Goal: Information Seeking & Learning: Learn about a topic

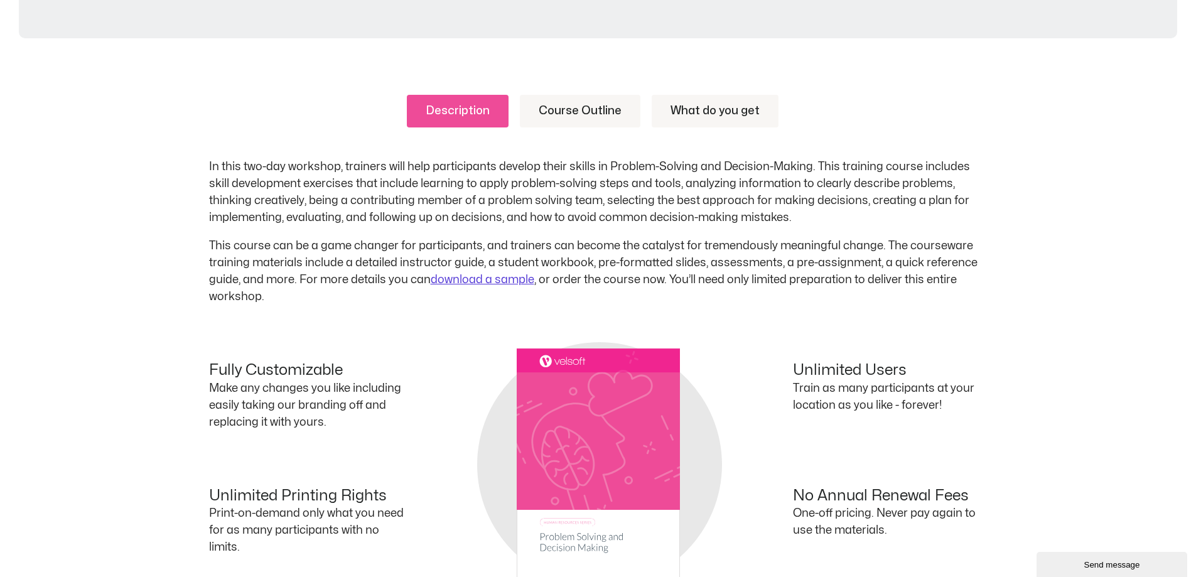
scroll to position [628, 0]
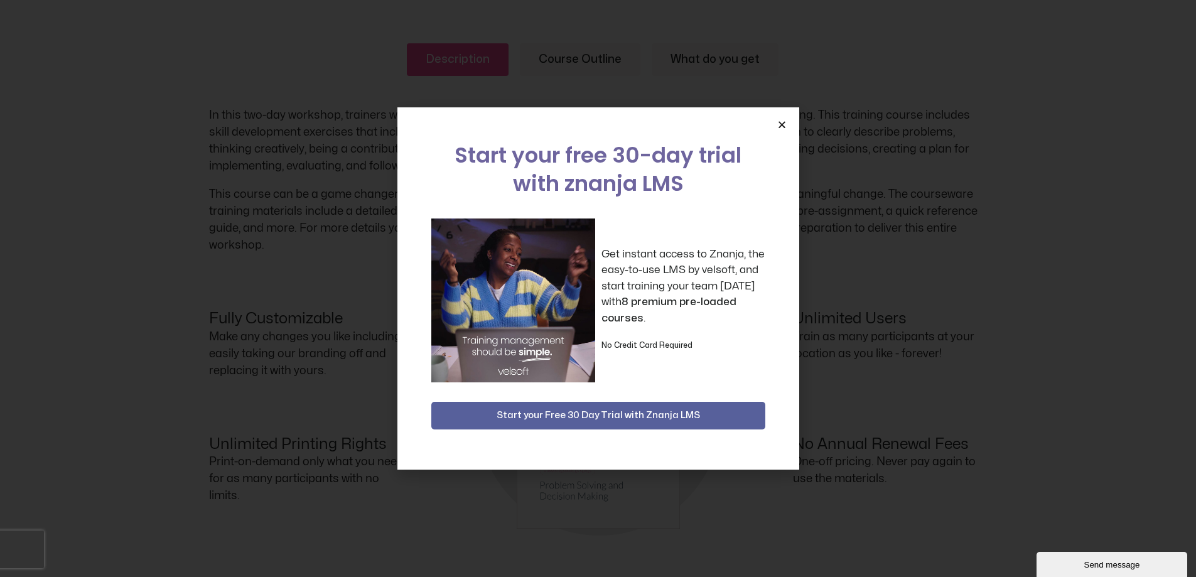
click at [779, 124] on icon "Close" at bounding box center [781, 124] width 9 height 9
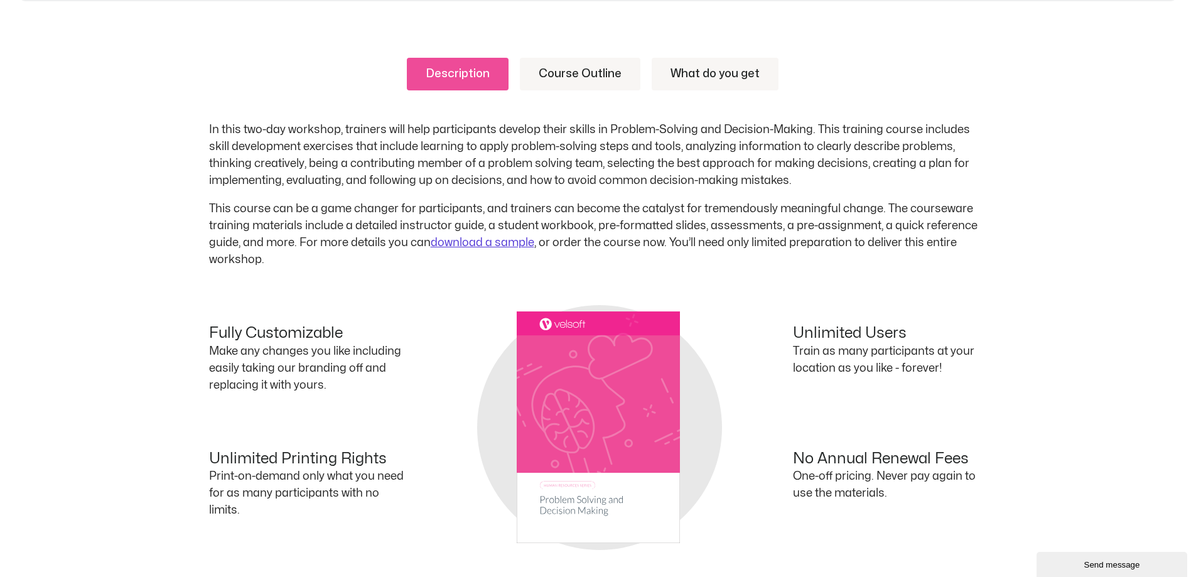
scroll to position [595, 0]
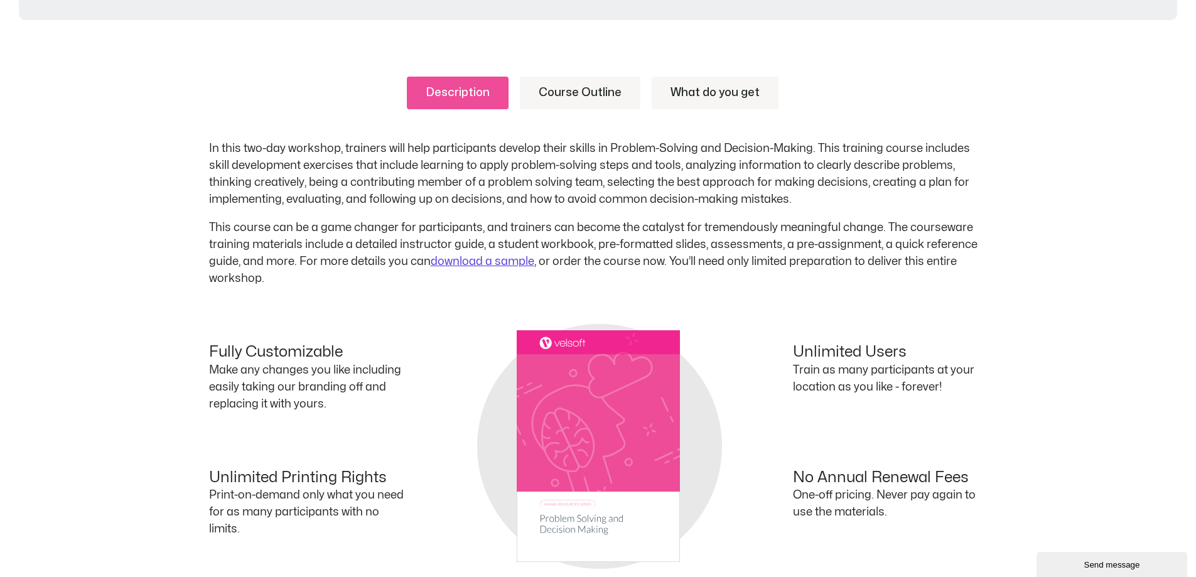
click at [593, 94] on link "Course Outline" at bounding box center [580, 93] width 121 height 33
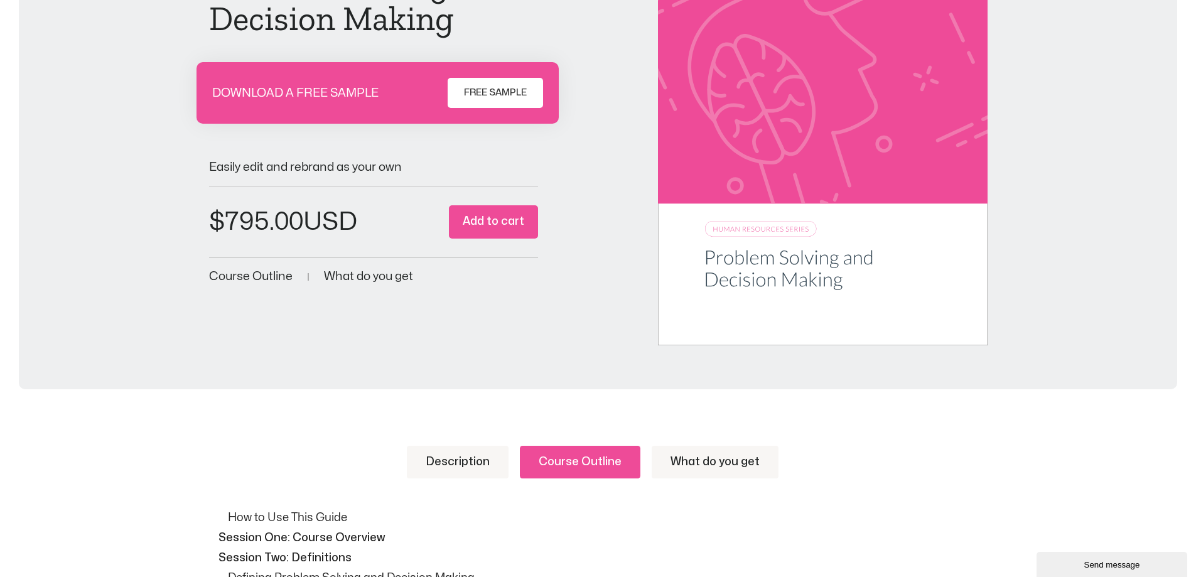
scroll to position [218, 0]
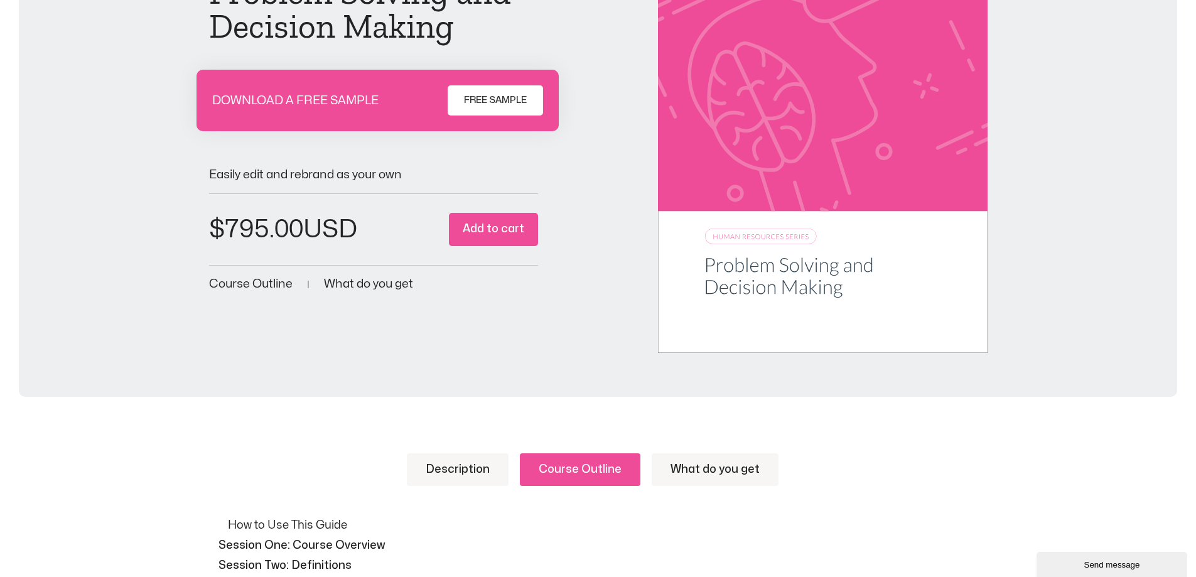
click at [737, 473] on link "What do you get" at bounding box center [715, 469] width 127 height 33
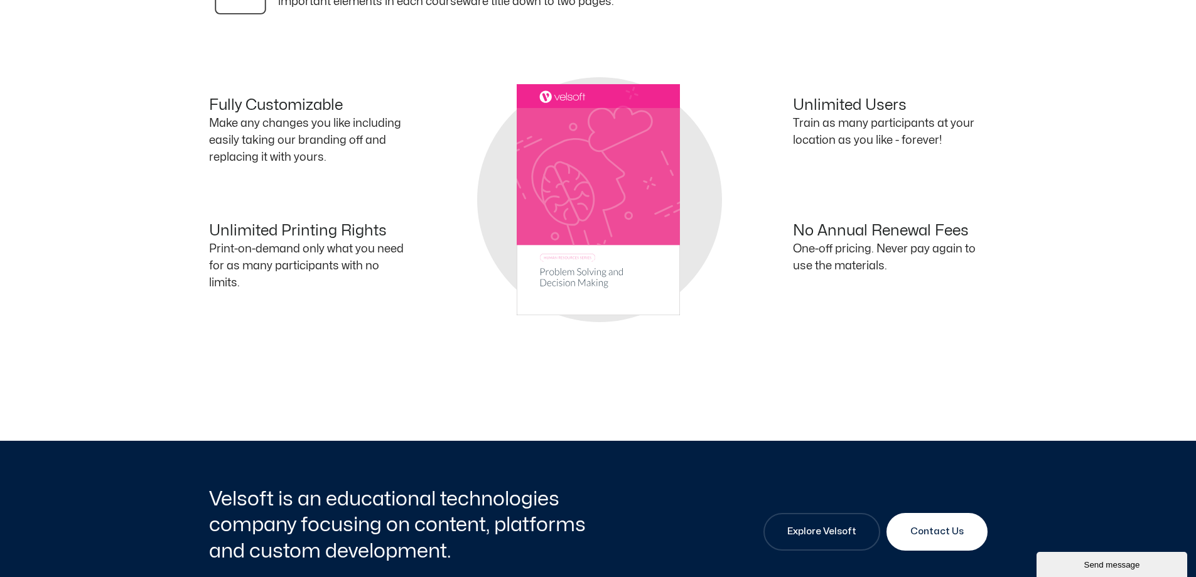
scroll to position [1160, 0]
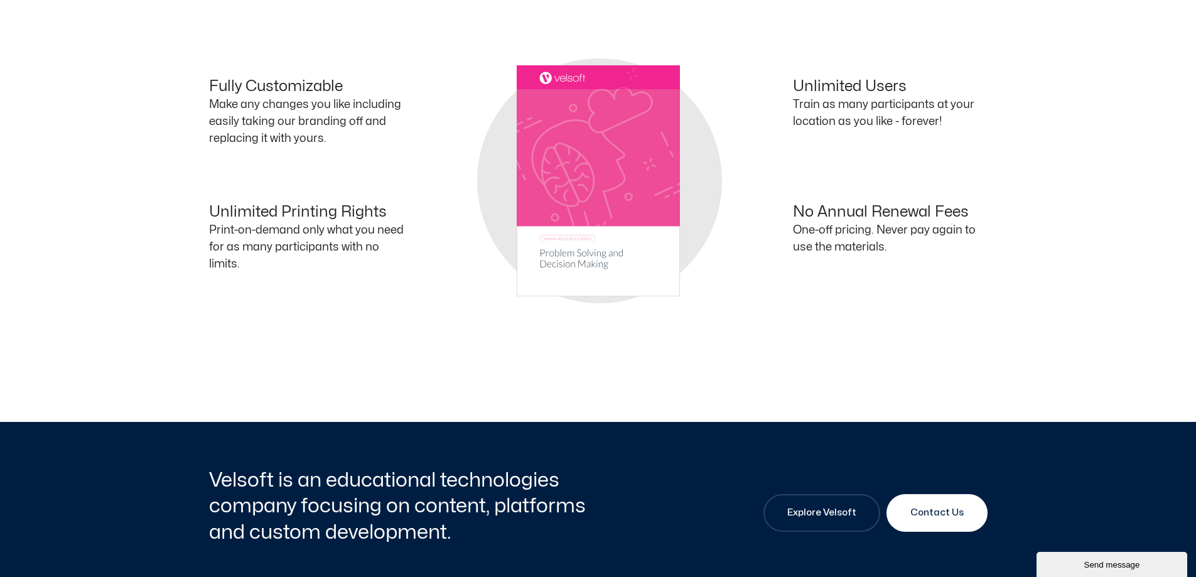
click at [1088, 560] on div "Send message" at bounding box center [1112, 564] width 132 height 9
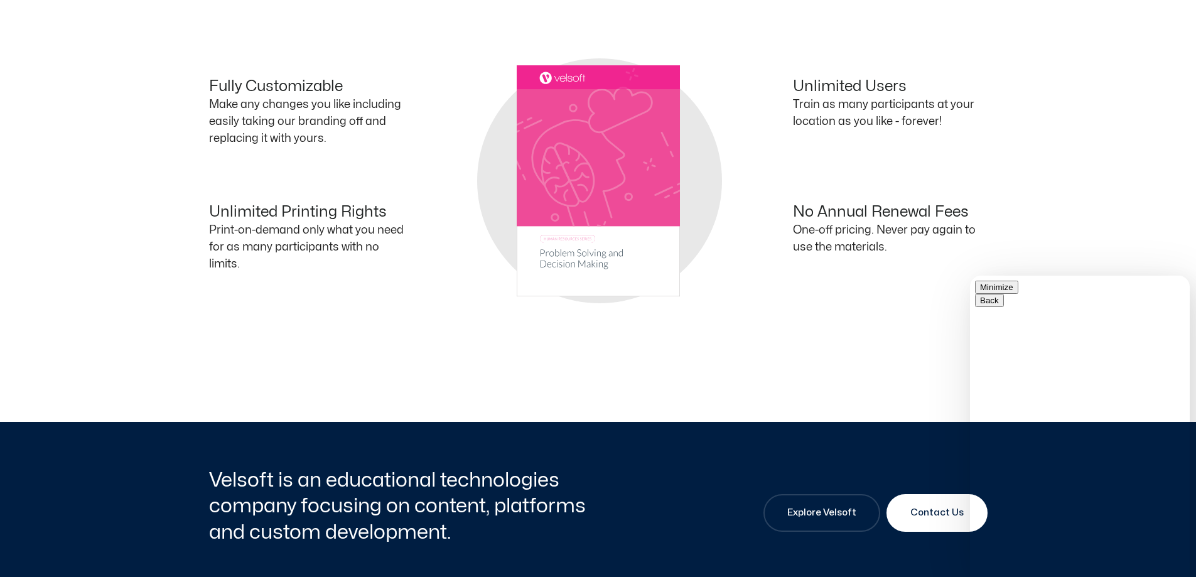
drag, startPoint x: 1163, startPoint y: 296, endPoint x: 1867, endPoint y: 562, distance: 753.2
click at [1019, 294] on button "Minimize" at bounding box center [996, 287] width 43 height 13
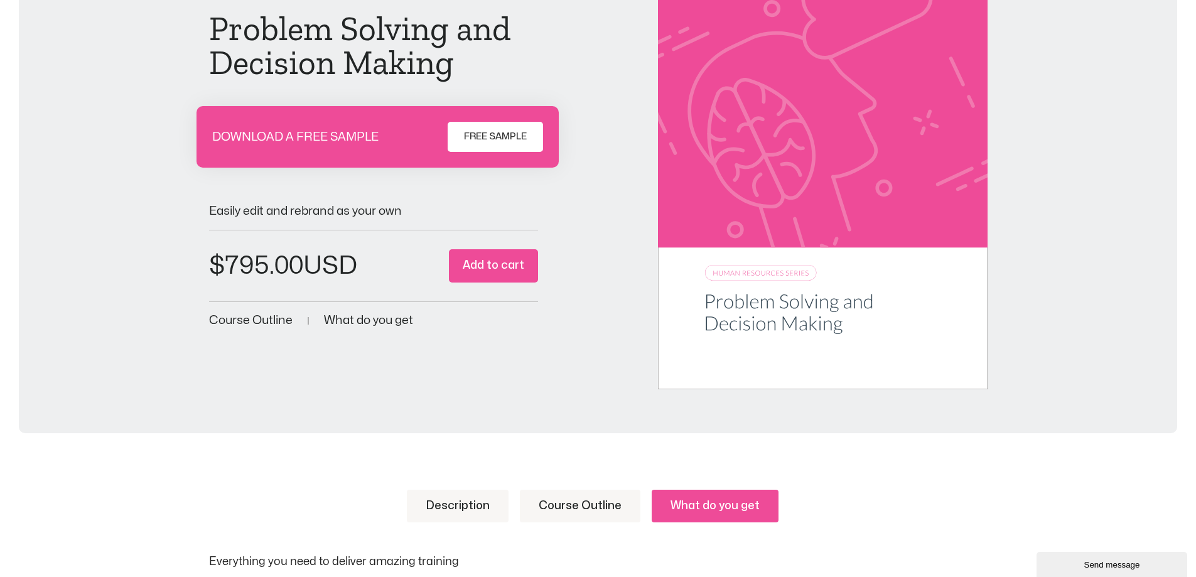
scroll to position [0, 0]
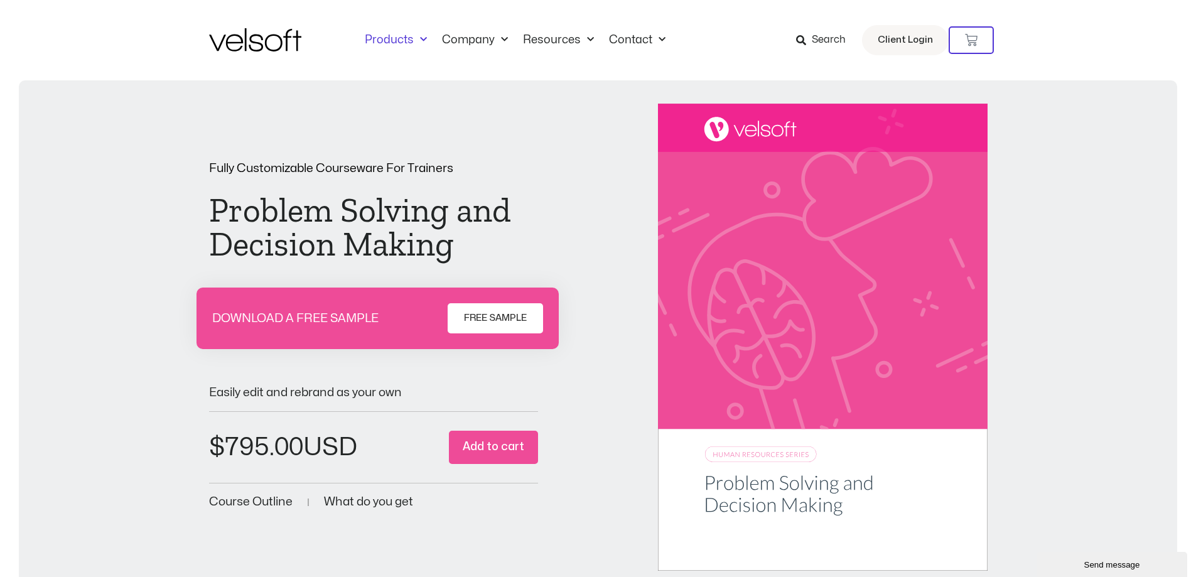
click at [429, 38] on link "Products" at bounding box center [395, 40] width 77 height 14
click at [420, 36] on span "Menu" at bounding box center [420, 40] width 13 height 21
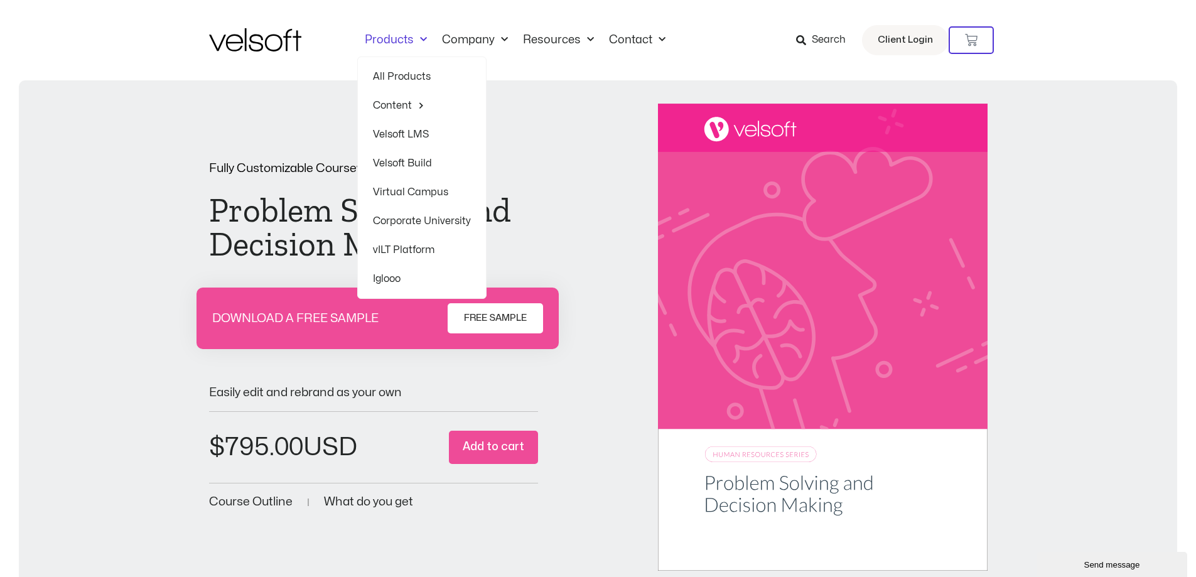
click at [404, 174] on link "Velsoft Build" at bounding box center [422, 163] width 98 height 29
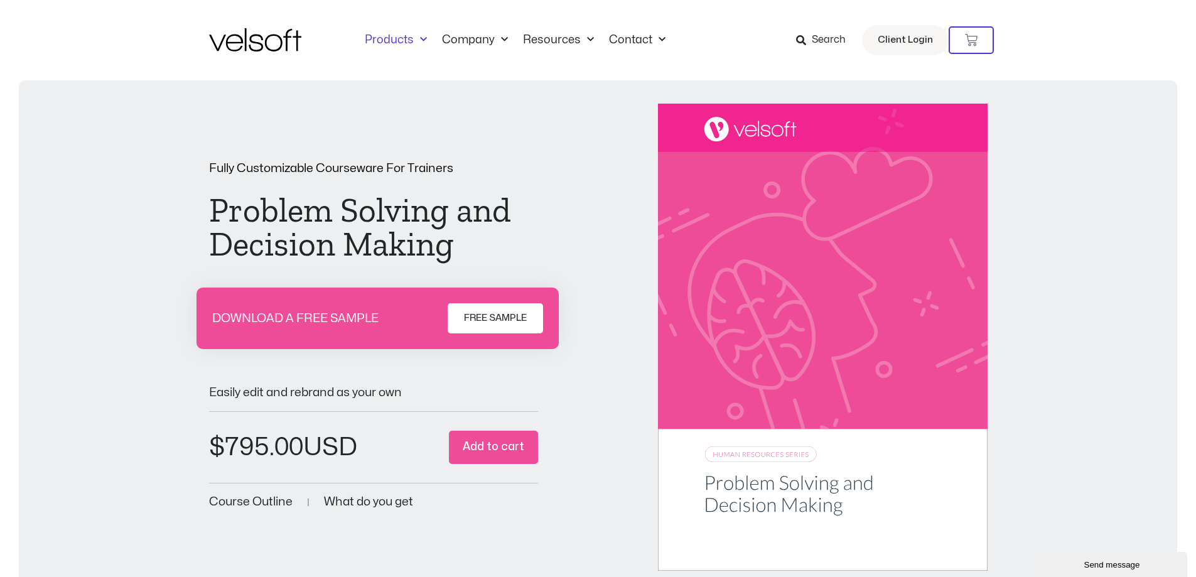
click at [406, 43] on link "Products" at bounding box center [395, 40] width 77 height 14
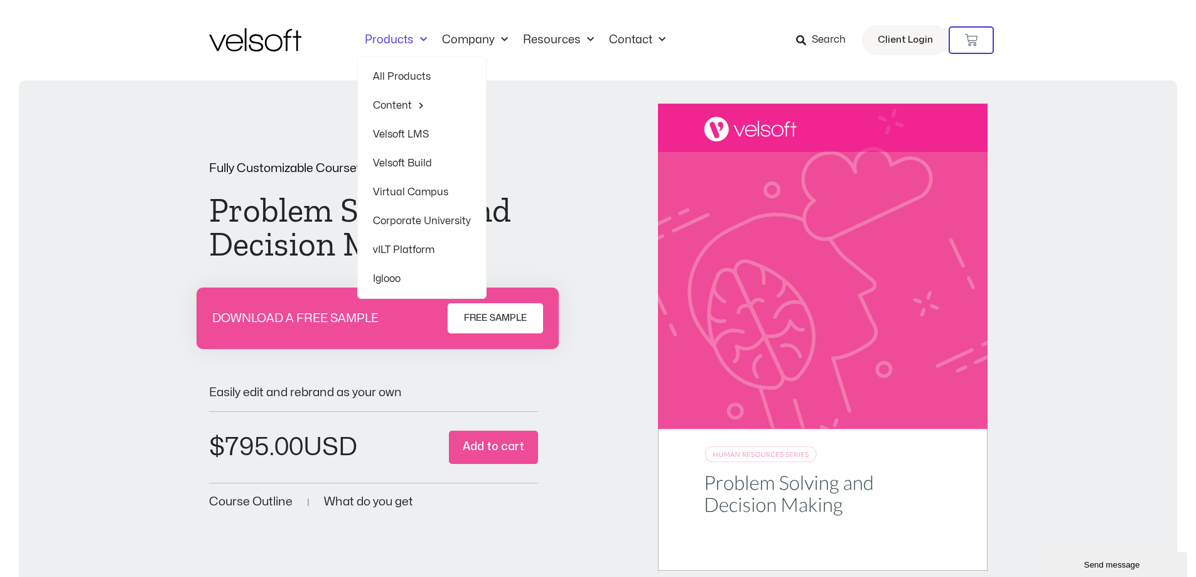
click at [405, 161] on link "Velsoft Build" at bounding box center [422, 163] width 98 height 29
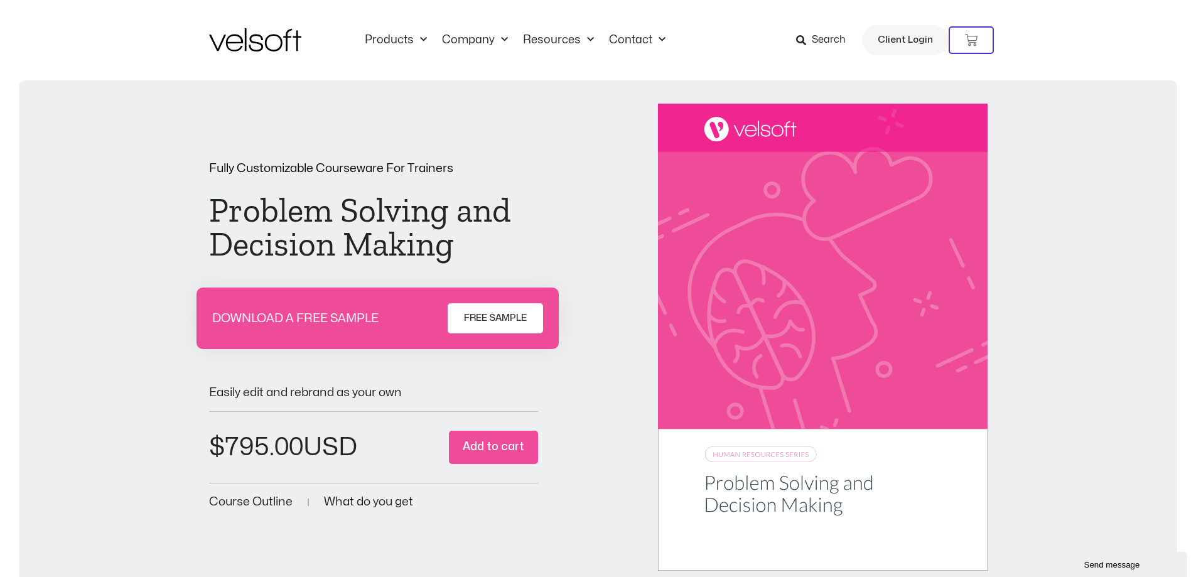
click at [603, 244] on div "Fully Customizable Courseware For Trainers Problem Solving and Decision Making …" at bounding box center [598, 337] width 779 height 467
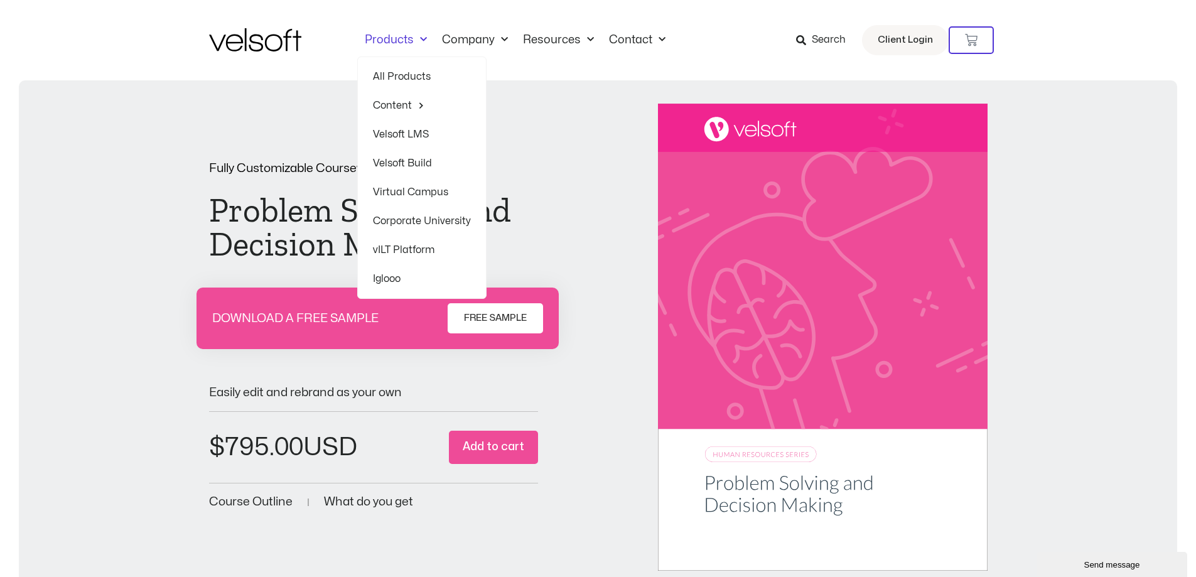
click at [417, 37] on span "Menu" at bounding box center [420, 40] width 13 height 21
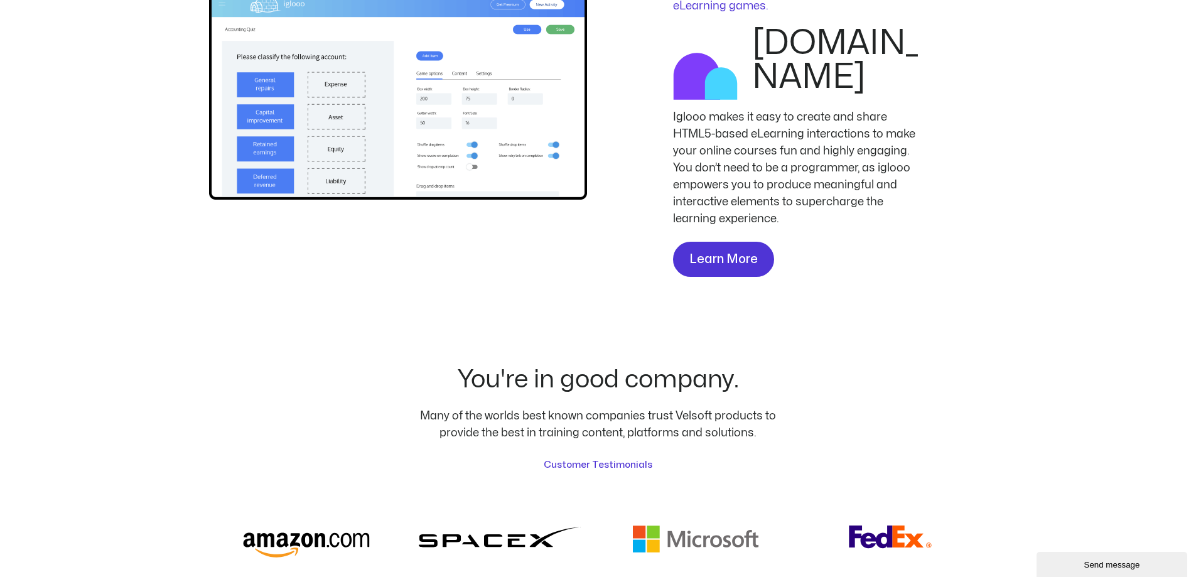
scroll to position [2763, 0]
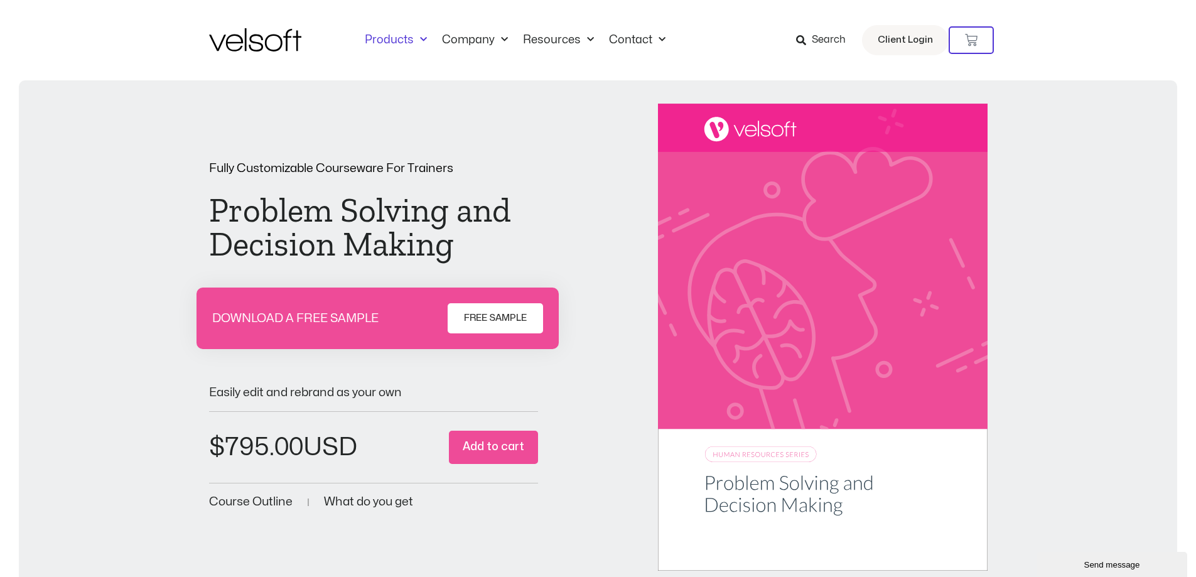
click at [416, 35] on span "Menu" at bounding box center [420, 40] width 13 height 21
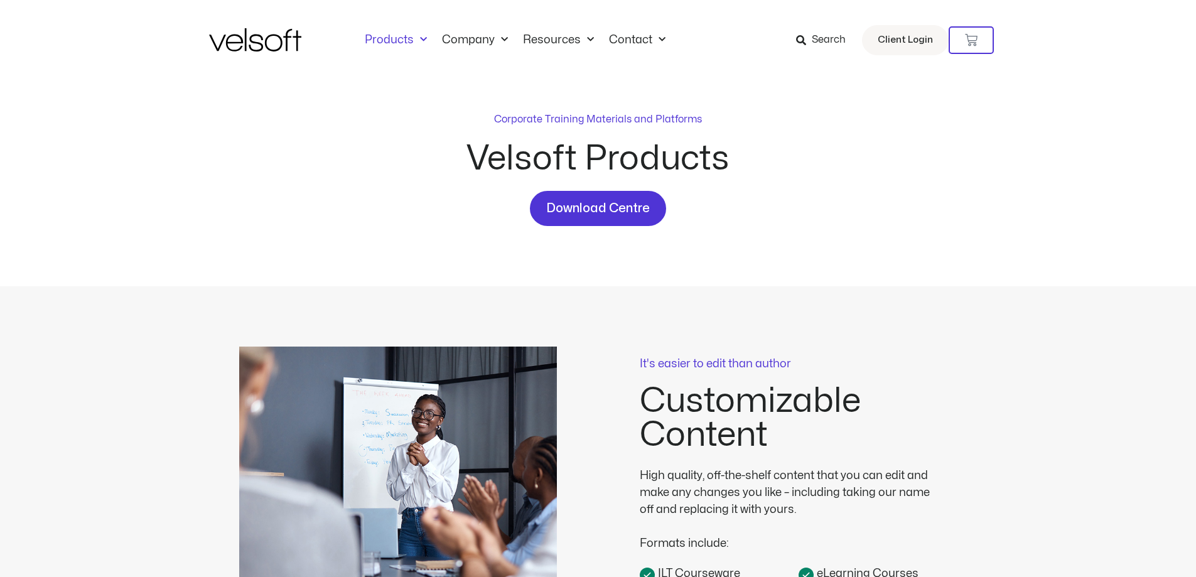
drag, startPoint x: 0, startPoint y: 0, endPoint x: 417, endPoint y: 36, distance: 418.5
click at [417, 36] on span "Menu" at bounding box center [420, 40] width 13 height 21
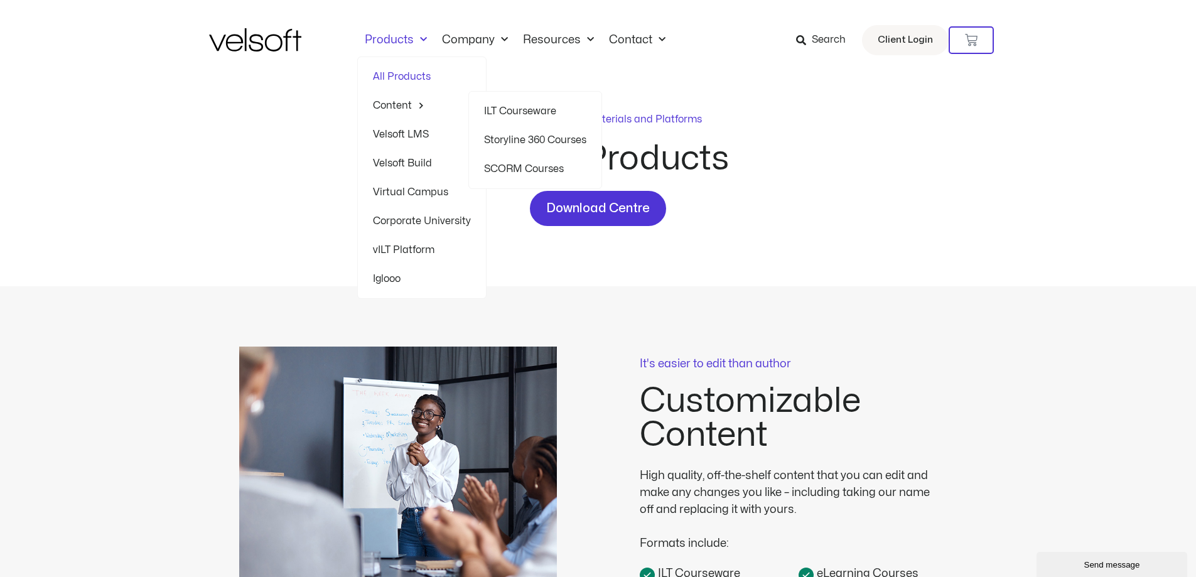
click at [406, 109] on link "Content" at bounding box center [422, 105] width 98 height 29
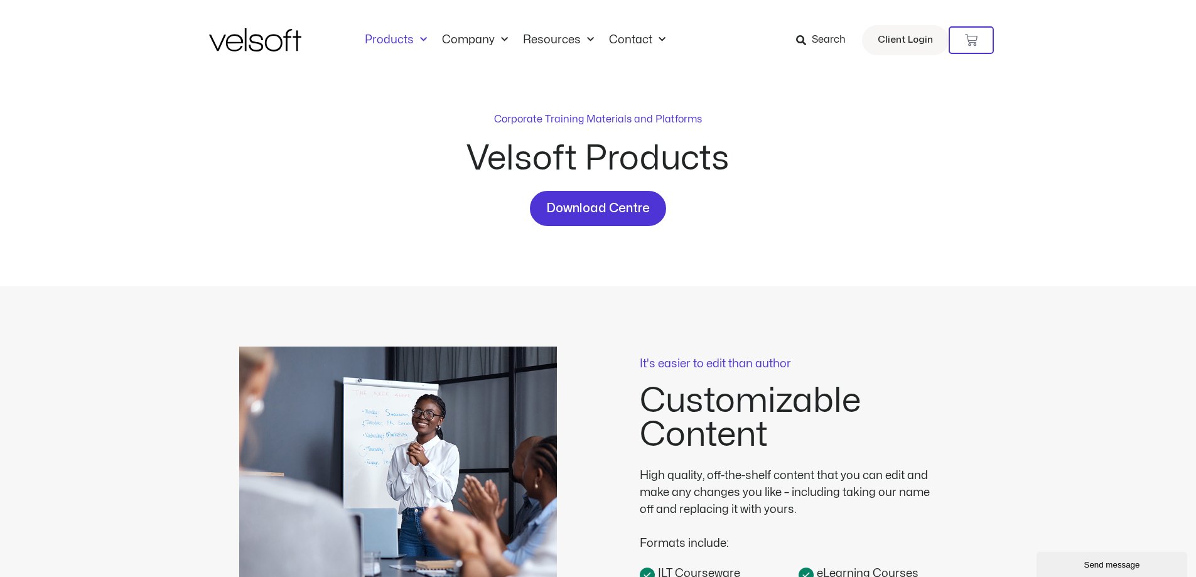
click at [406, 109] on div "Corporate Training Materials and Platforms Velsoft Products Download Centre" at bounding box center [598, 183] width 779 height 206
click at [406, 49] on div "Products All Products Content ILT Courseware Storyline 360 Courses SCORM Course…" at bounding box center [598, 40] width 779 height 80
click at [416, 33] on span "Menu" at bounding box center [420, 40] width 13 height 21
click at [420, 41] on span "Menu" at bounding box center [420, 40] width 13 height 21
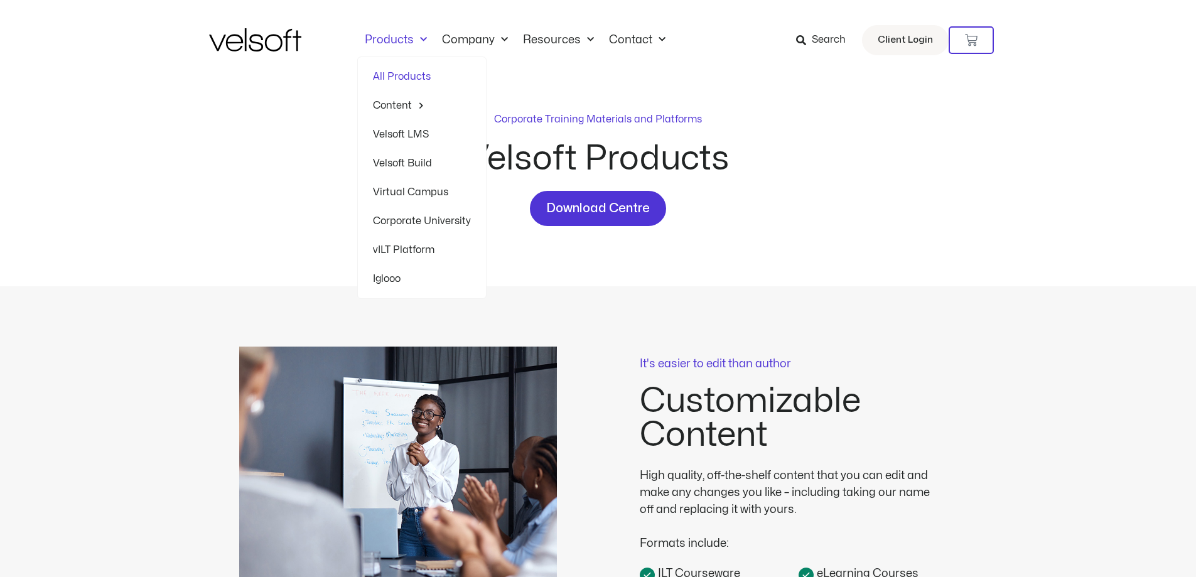
click at [419, 43] on span "Menu" at bounding box center [420, 40] width 13 height 21
click at [419, 106] on span "Menu" at bounding box center [418, 104] width 13 height 19
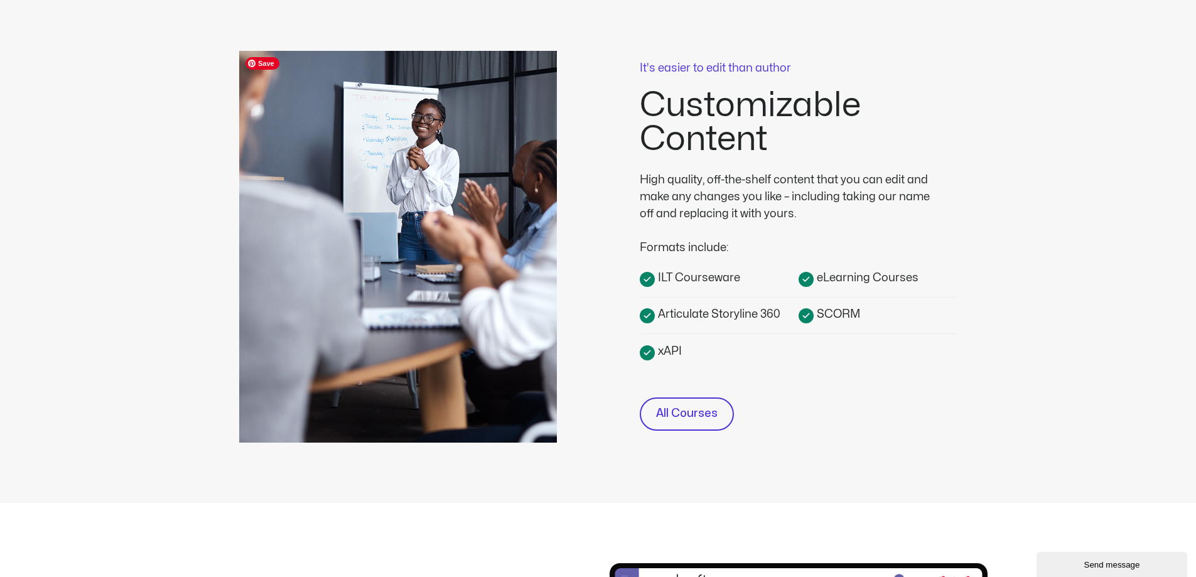
scroll to position [377, 0]
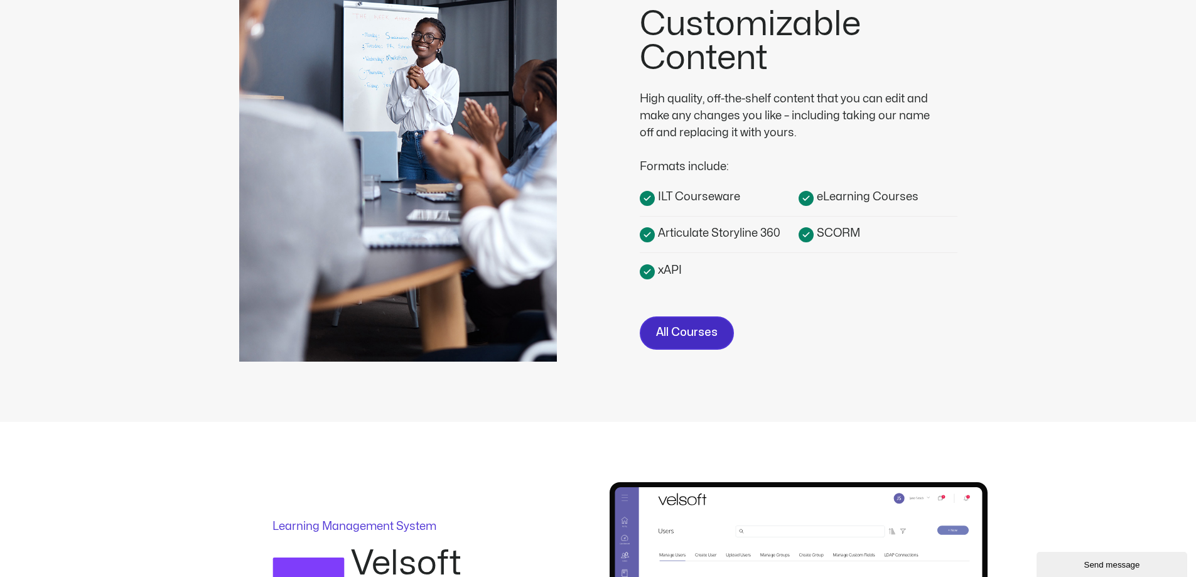
click at [686, 337] on span "All Courses" at bounding box center [687, 333] width 62 height 18
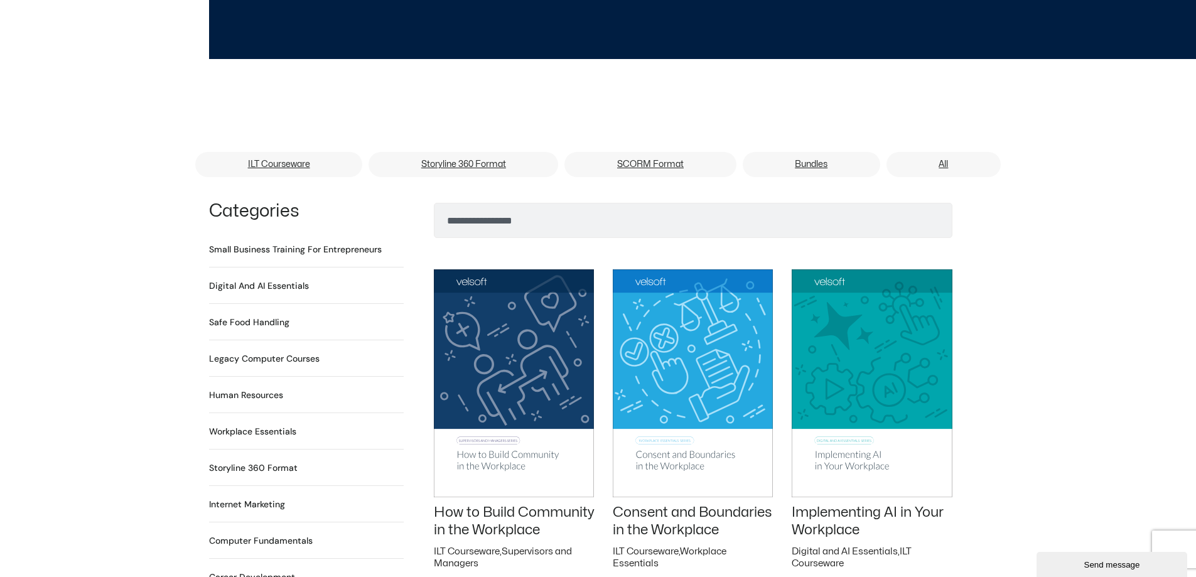
scroll to position [691, 0]
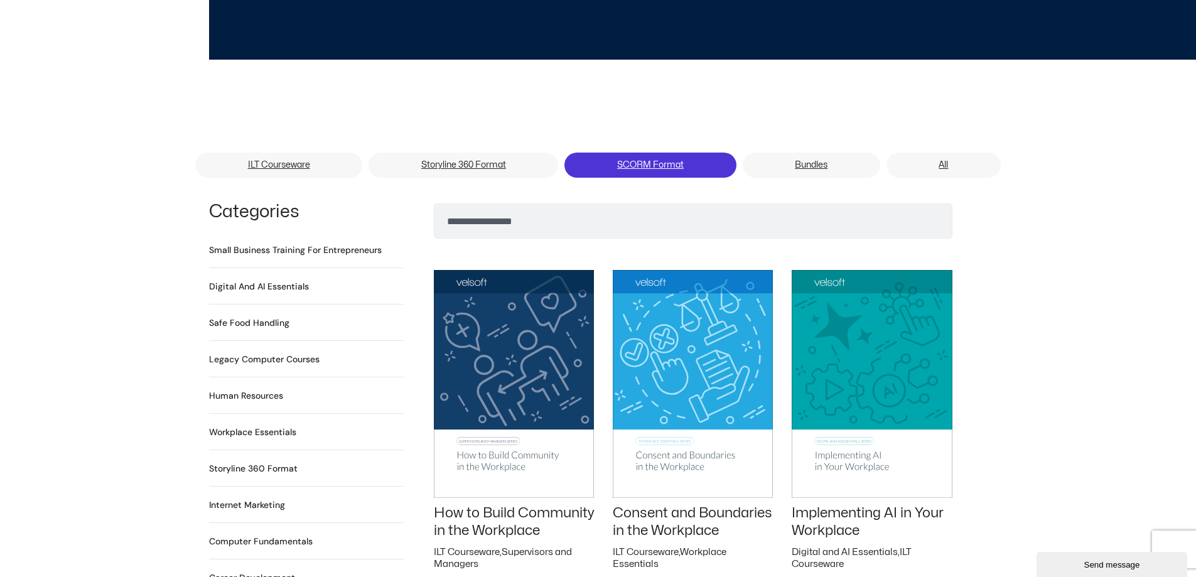
click at [659, 153] on link "SCORM Format" at bounding box center [650, 165] width 171 height 25
click at [649, 153] on link "SCORM Format" at bounding box center [650, 165] width 171 height 25
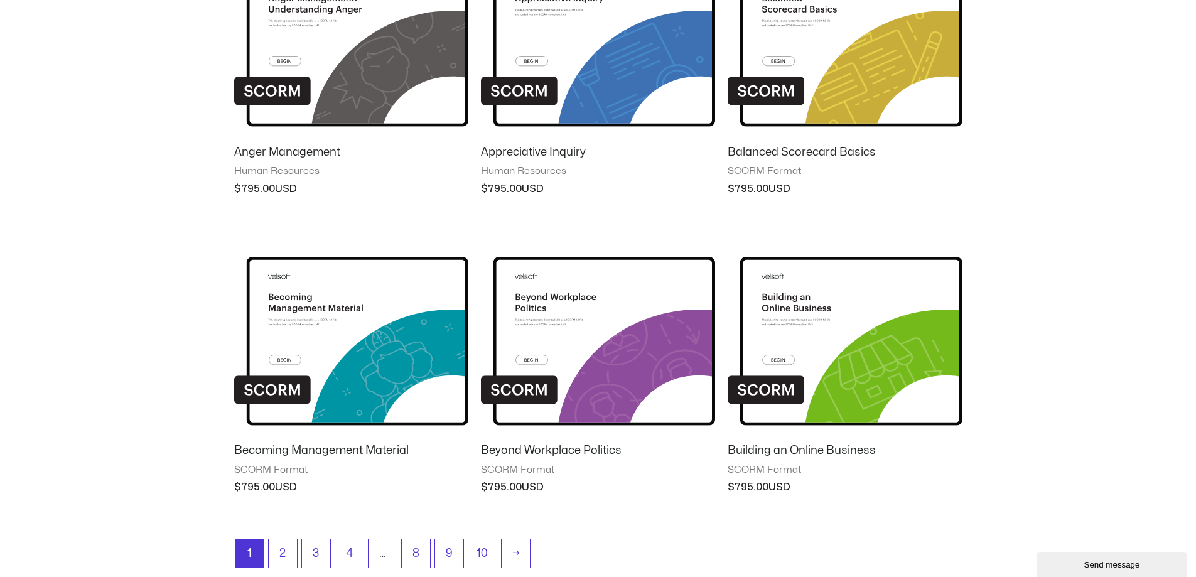
scroll to position [1005, 0]
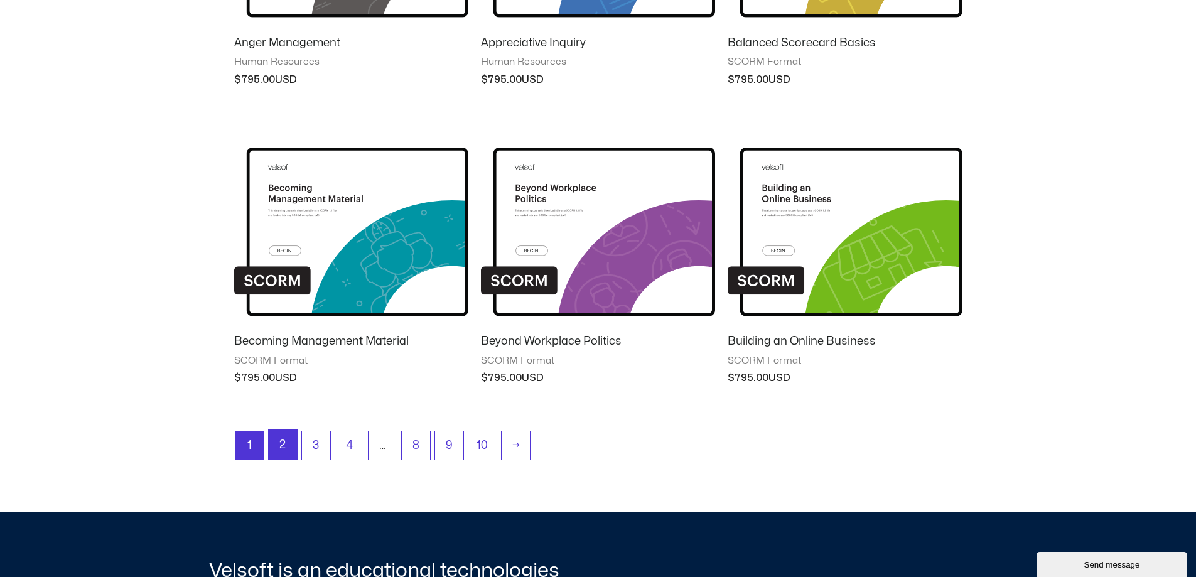
click at [279, 451] on link "2" at bounding box center [283, 445] width 28 height 30
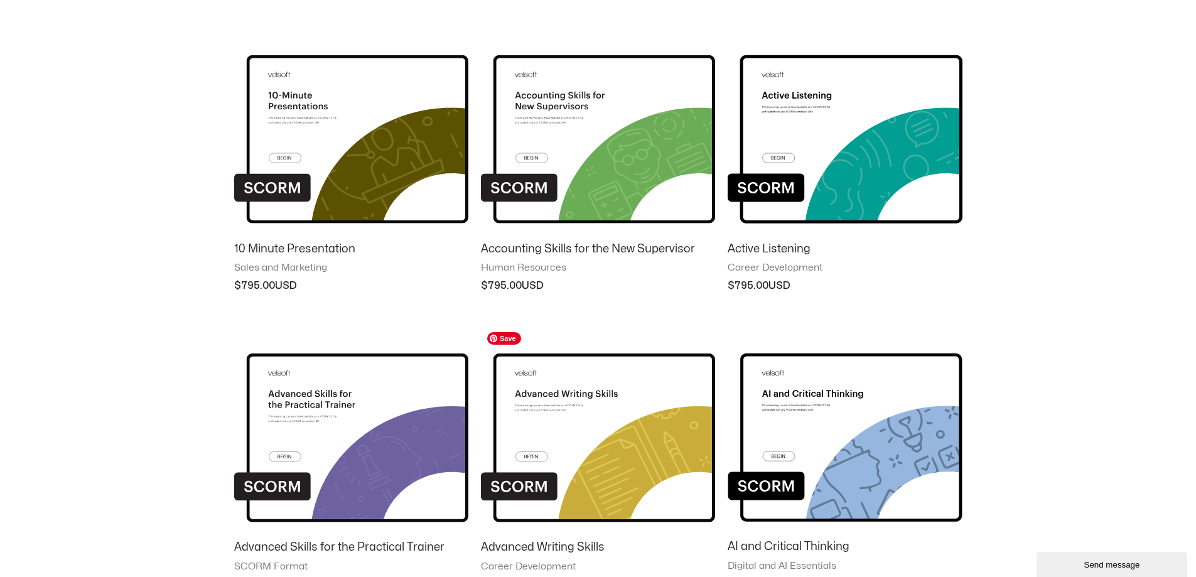
scroll to position [0, 0]
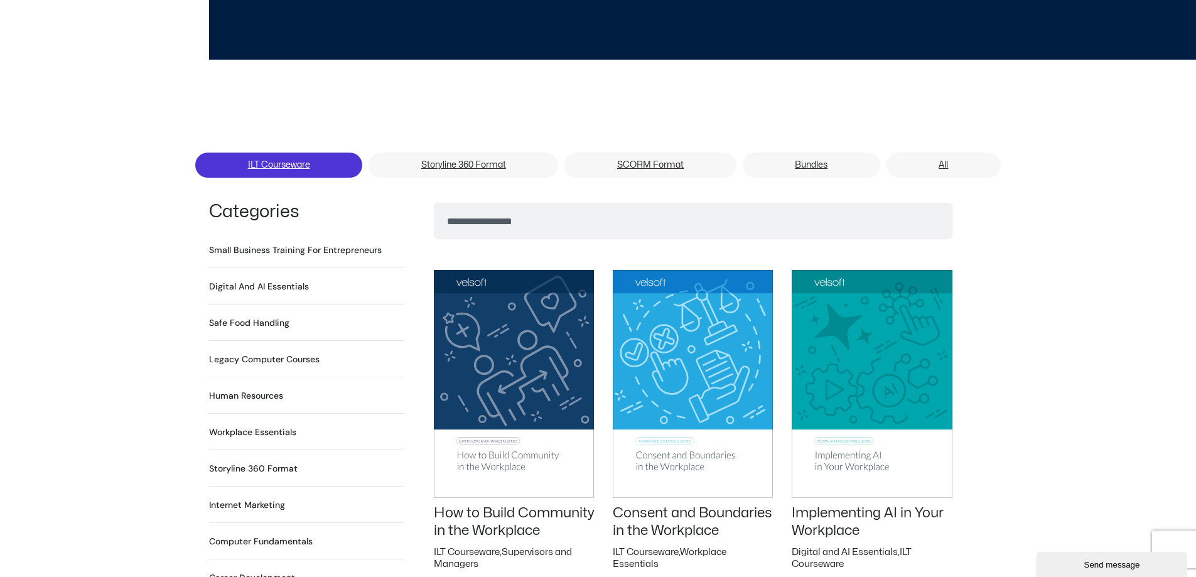
click at [284, 153] on link "ILT Courseware" at bounding box center [278, 165] width 167 height 25
click at [286, 153] on link "ILT Courseware" at bounding box center [278, 165] width 167 height 25
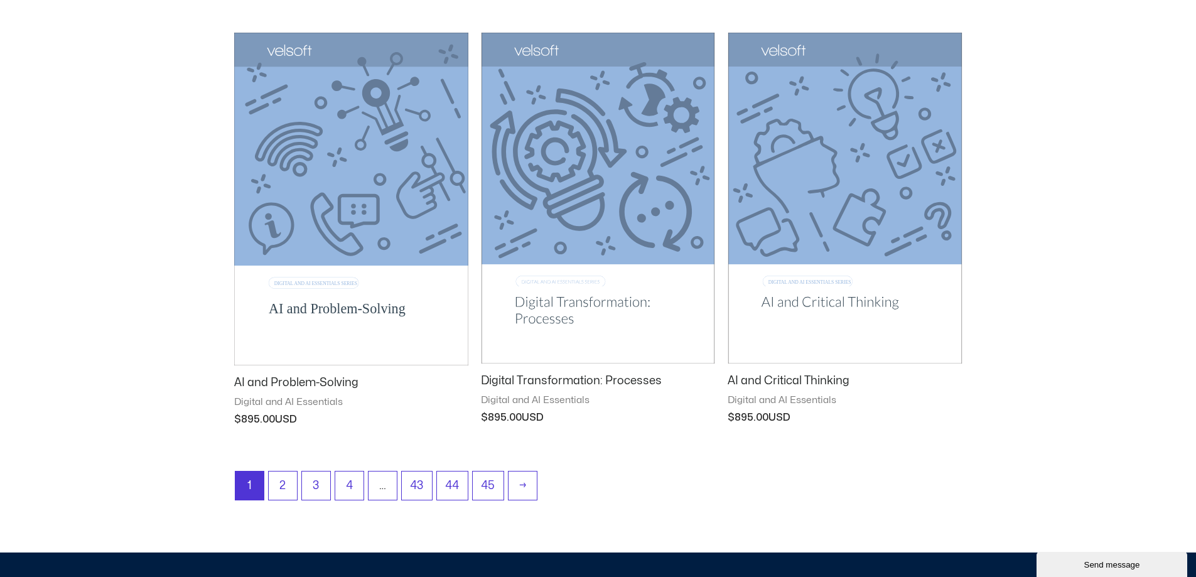
scroll to position [1633, 0]
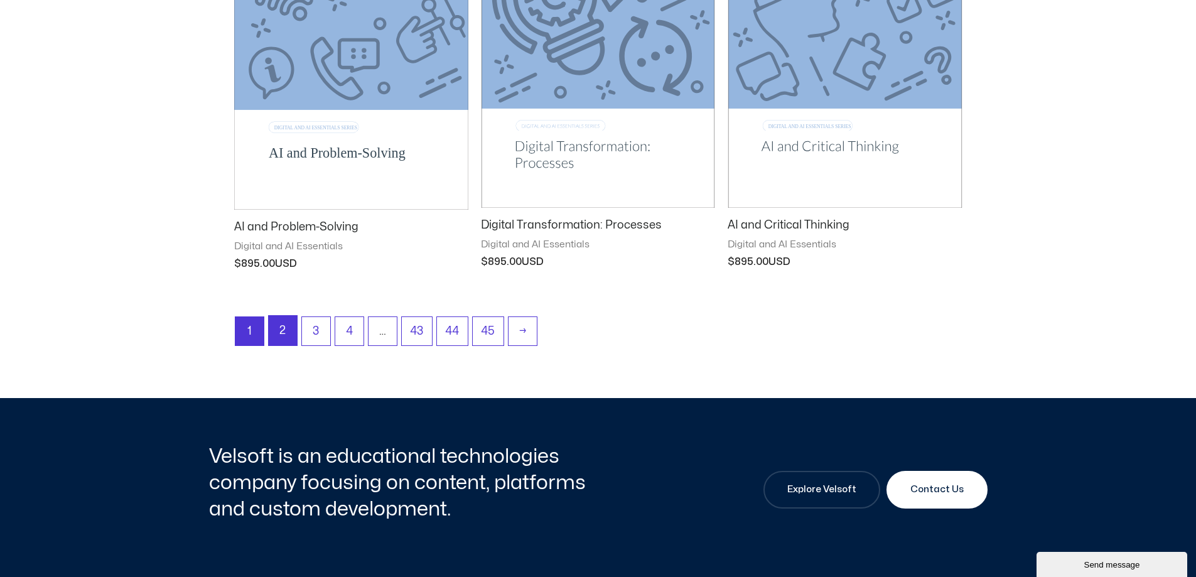
click at [284, 333] on link "2" at bounding box center [283, 331] width 28 height 30
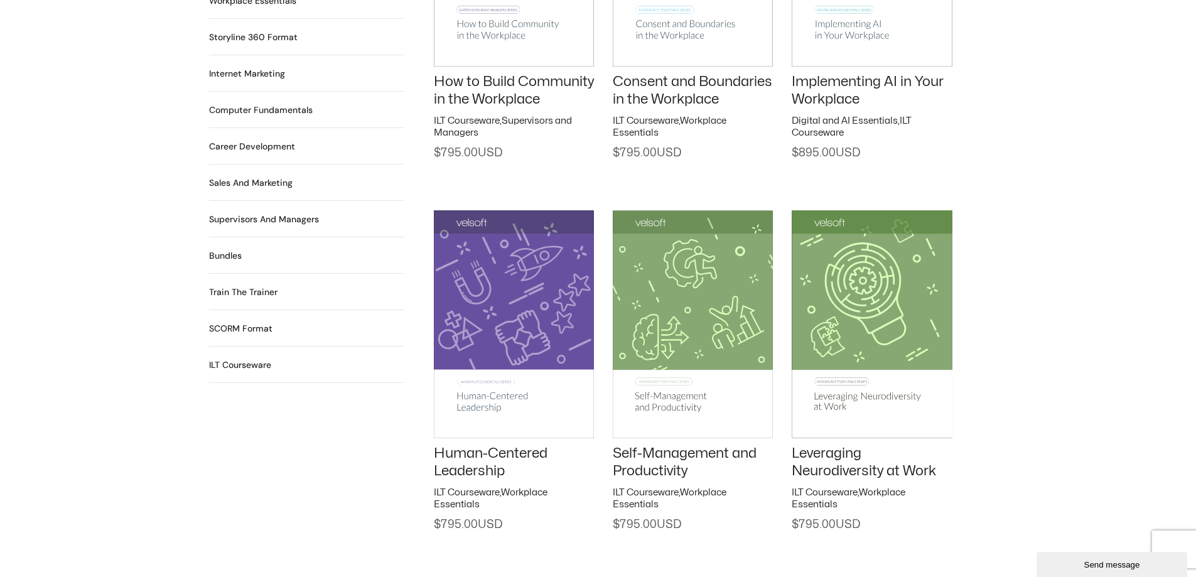
scroll to position [1130, 0]
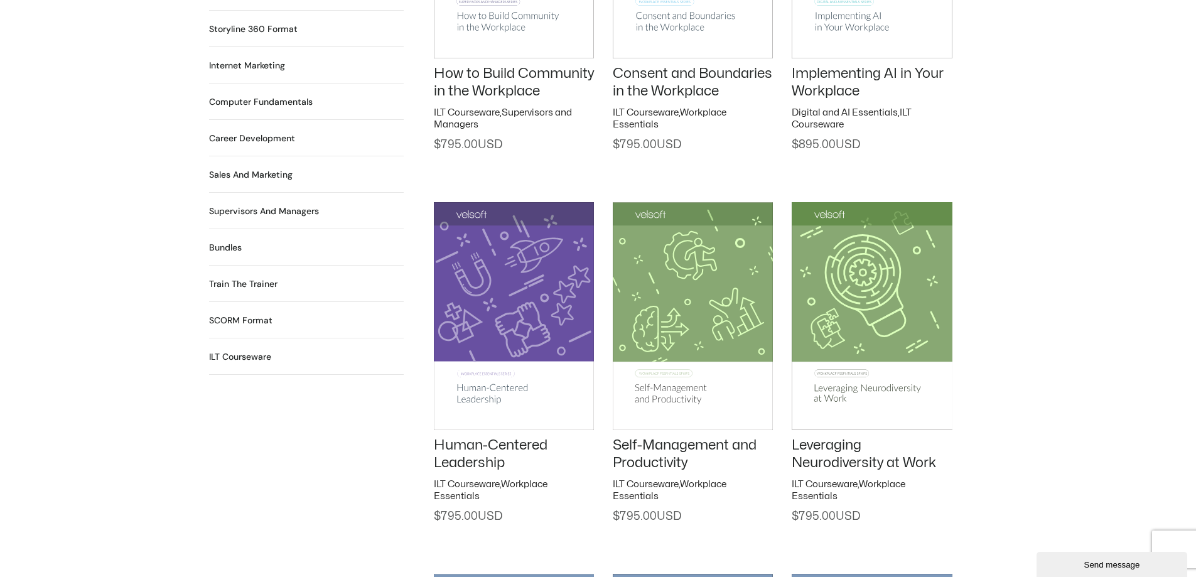
click at [477, 395] on img at bounding box center [514, 315] width 160 height 227
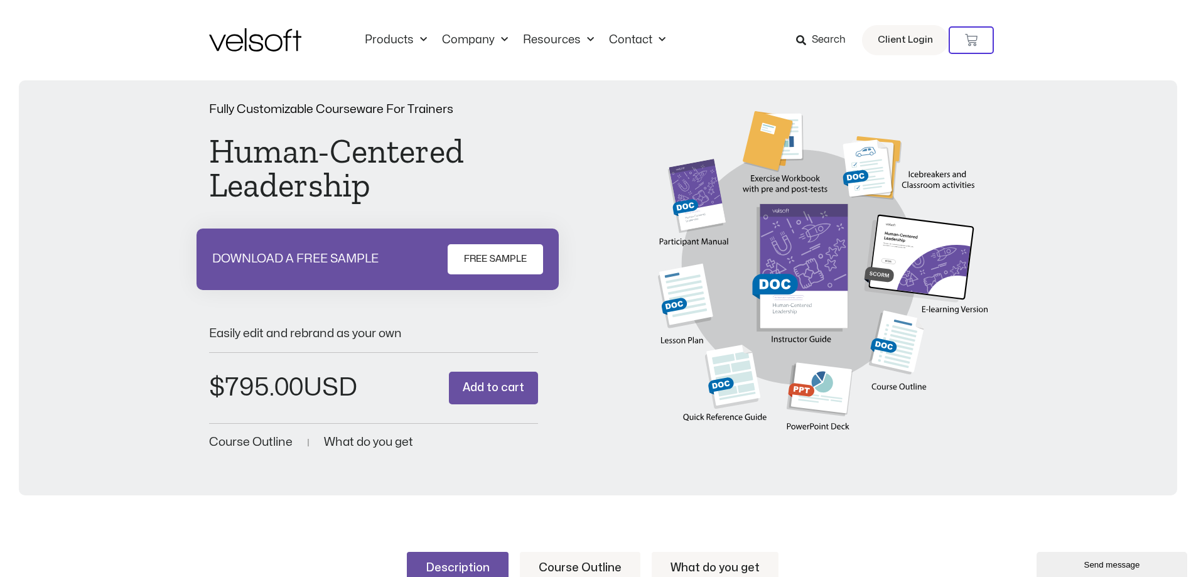
click at [824, 41] on span "Search" at bounding box center [829, 40] width 34 height 16
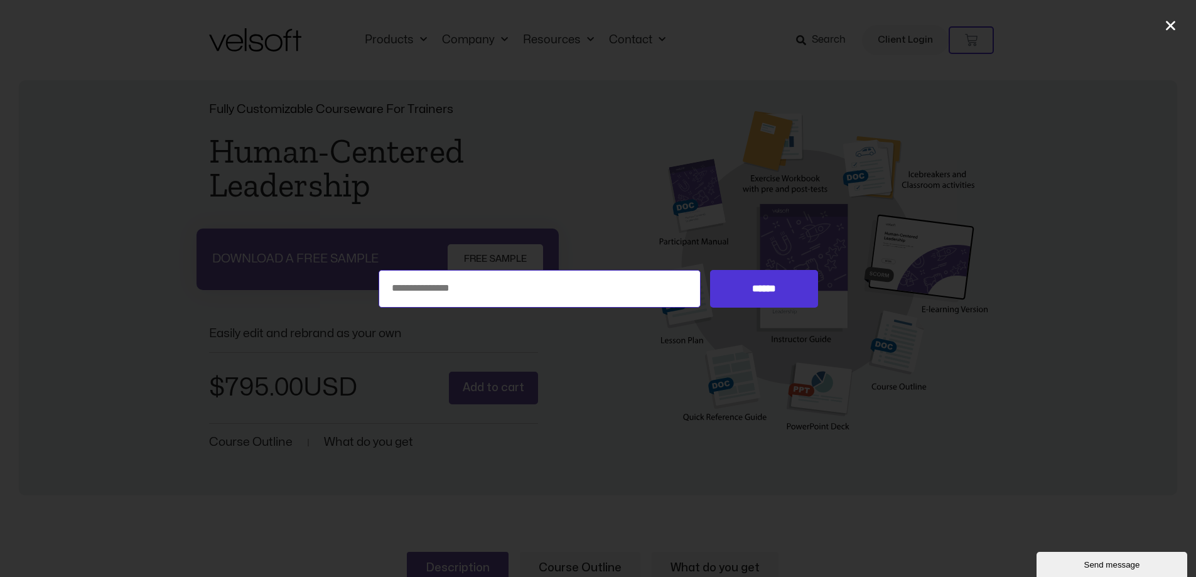
click at [482, 278] on input "Search for:" at bounding box center [540, 289] width 323 height 38
type input "**********"
click at [792, 285] on input "******" at bounding box center [763, 289] width 107 height 38
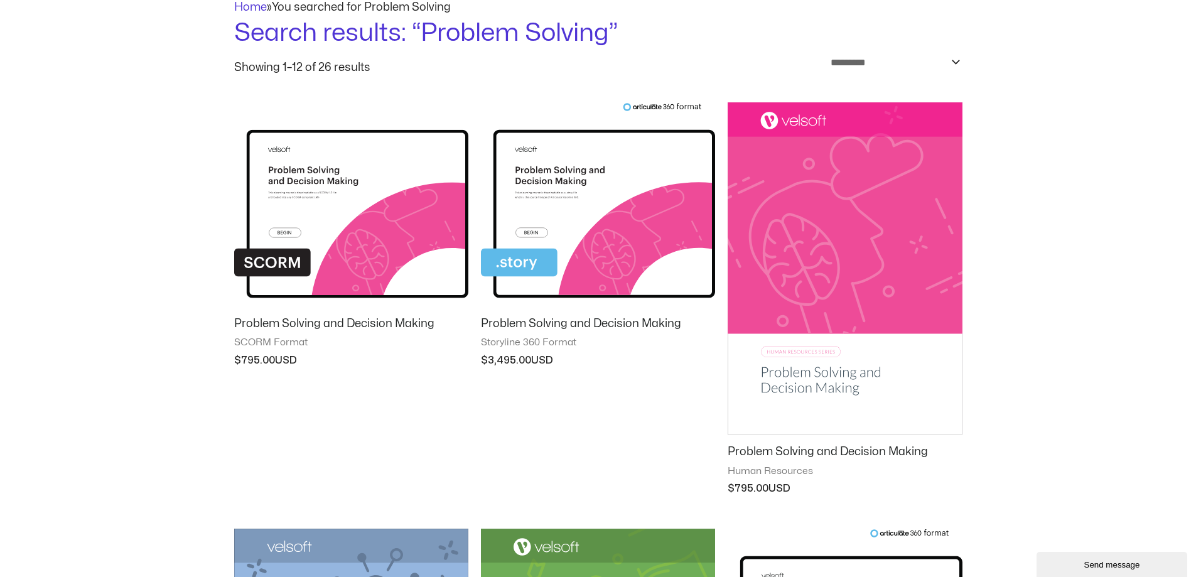
scroll to position [126, 0]
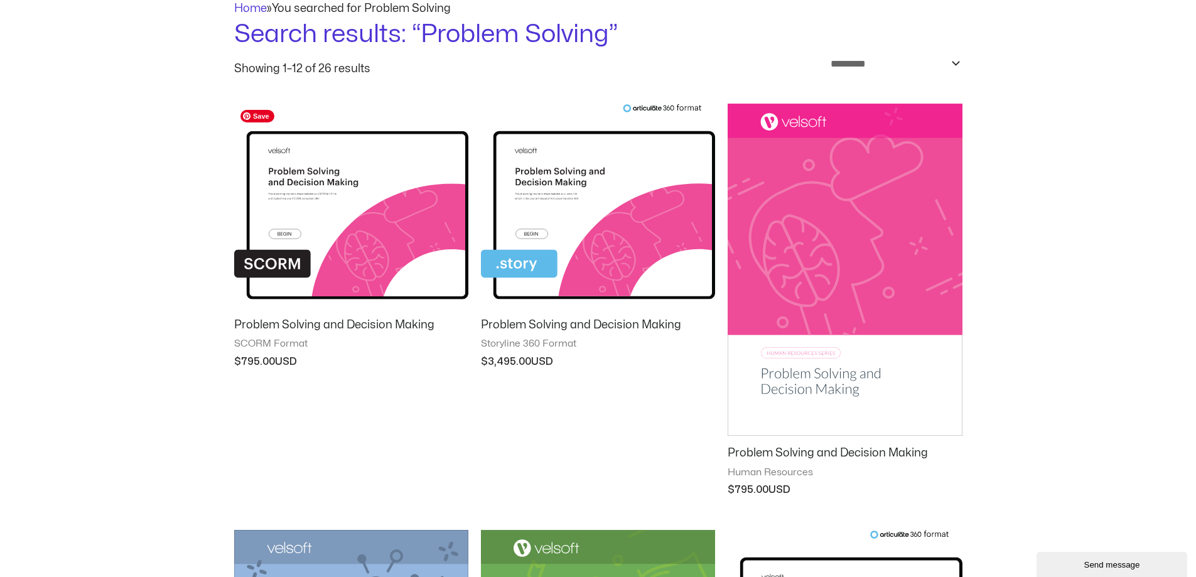
click at [316, 181] on img at bounding box center [351, 206] width 234 height 204
